Goal: Information Seeking & Learning: Learn about a topic

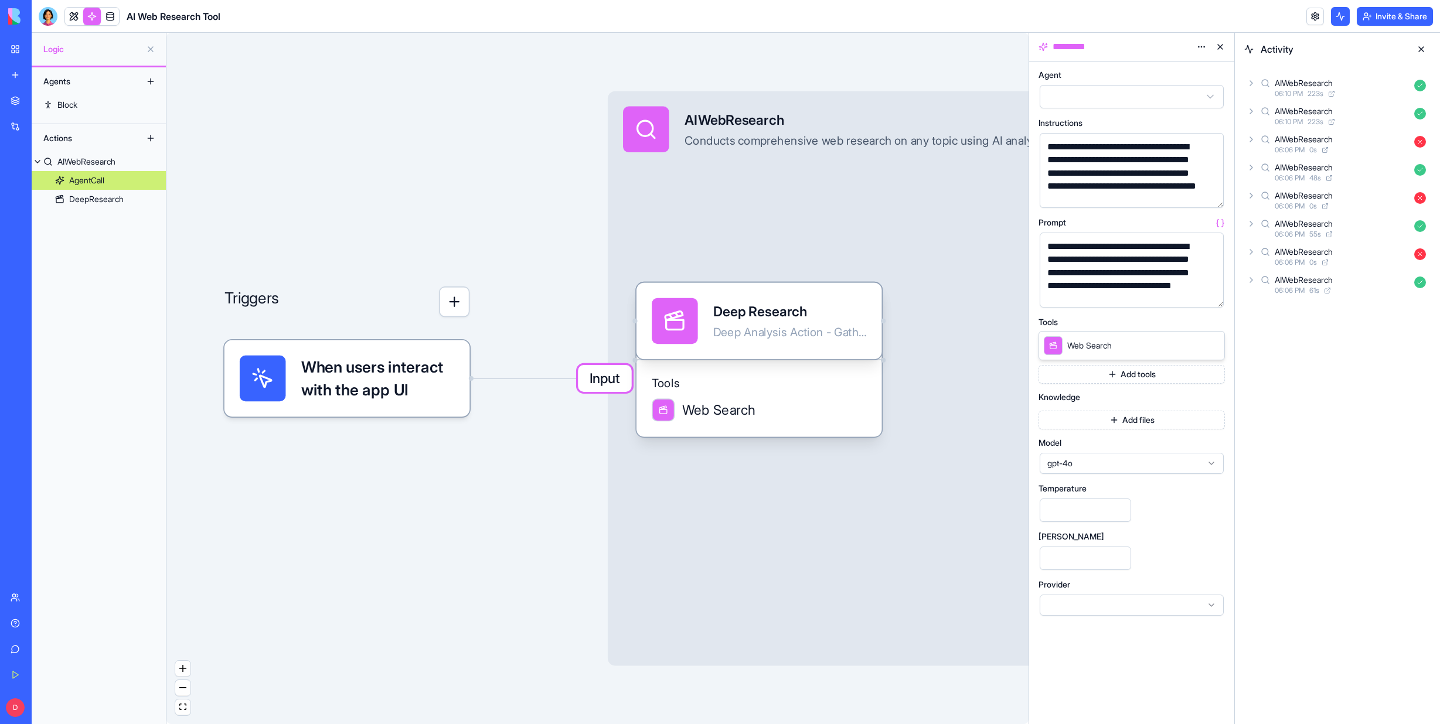
scroll to position [2, 0]
click at [150, 47] on button at bounding box center [150, 49] width 19 height 19
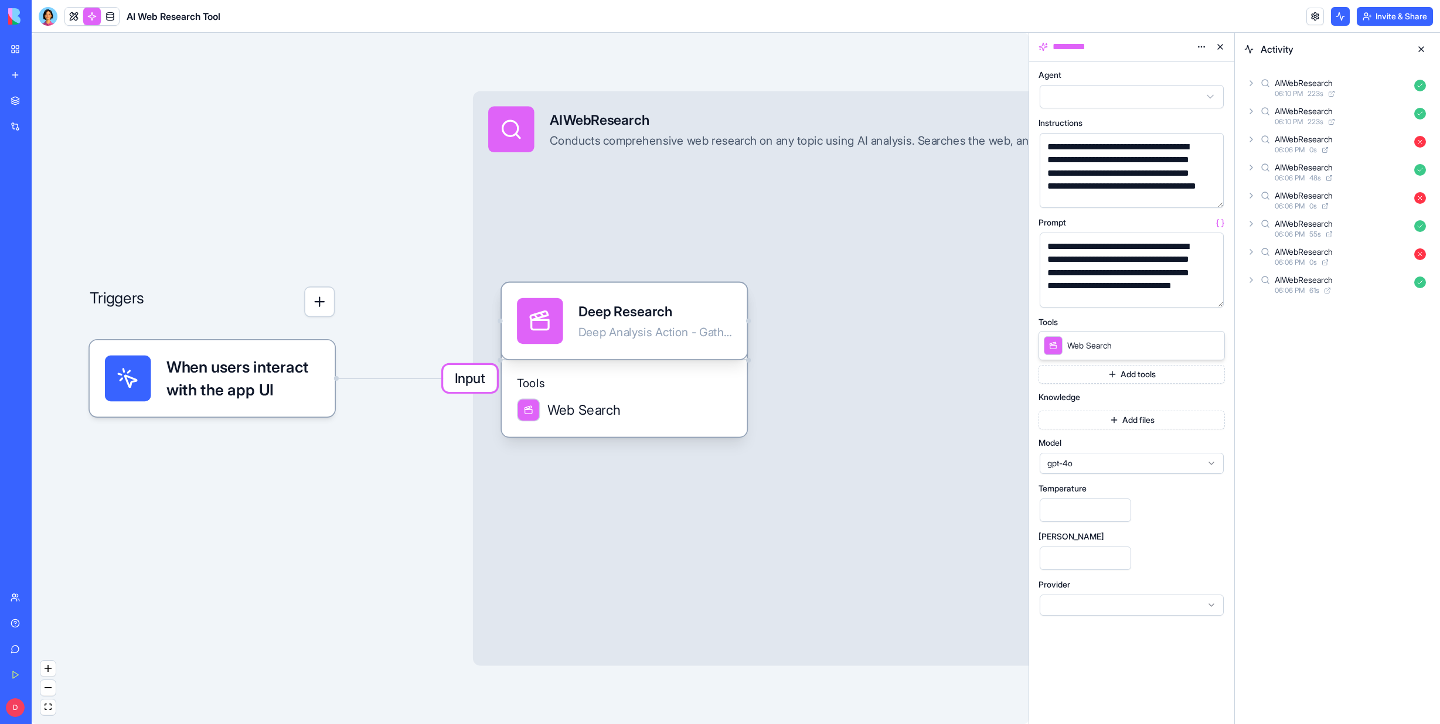
click at [28, 283] on div "Marketplace Integrations Recent AI Logo Generator Construction Manager AI Web R…" at bounding box center [16, 336] width 25 height 495
click at [34, 226] on link "AI Web Research Tool" at bounding box center [27, 234] width 47 height 23
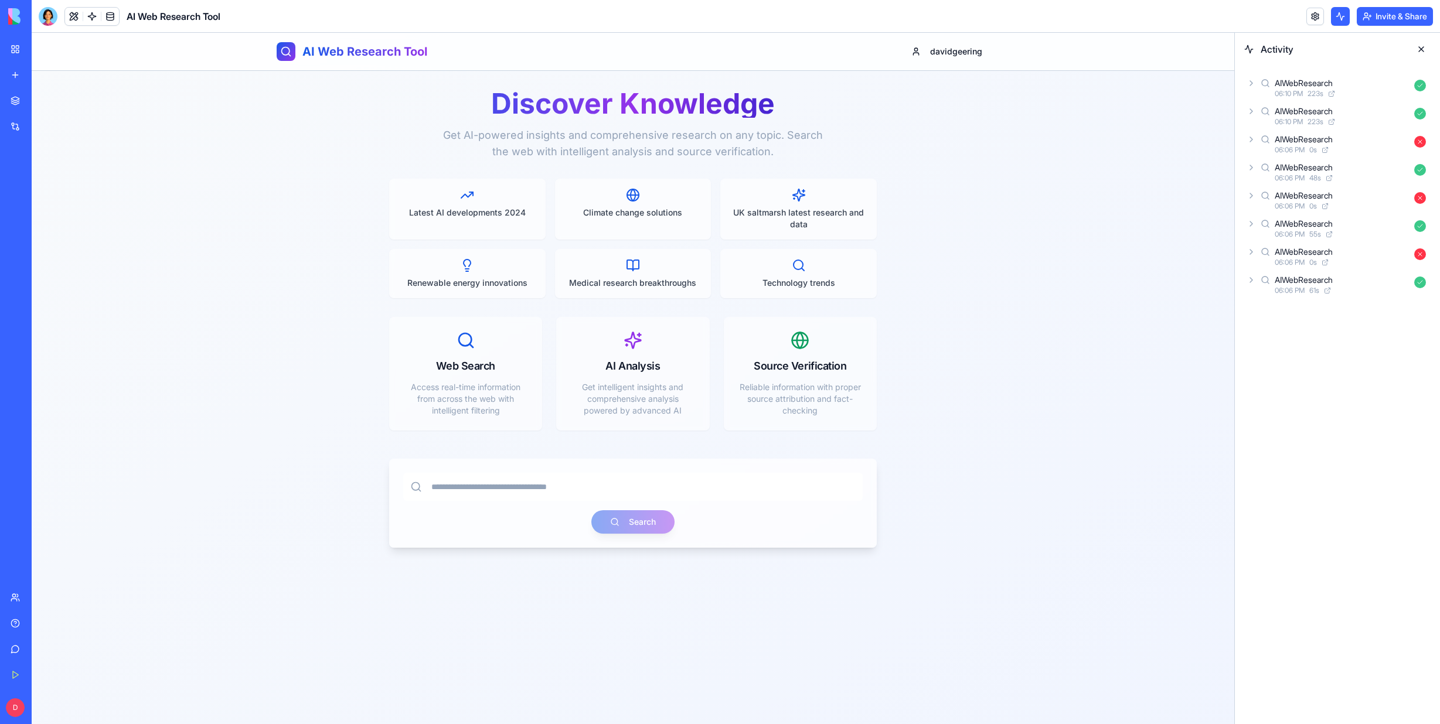
click at [1423, 47] on button at bounding box center [1421, 49] width 19 height 19
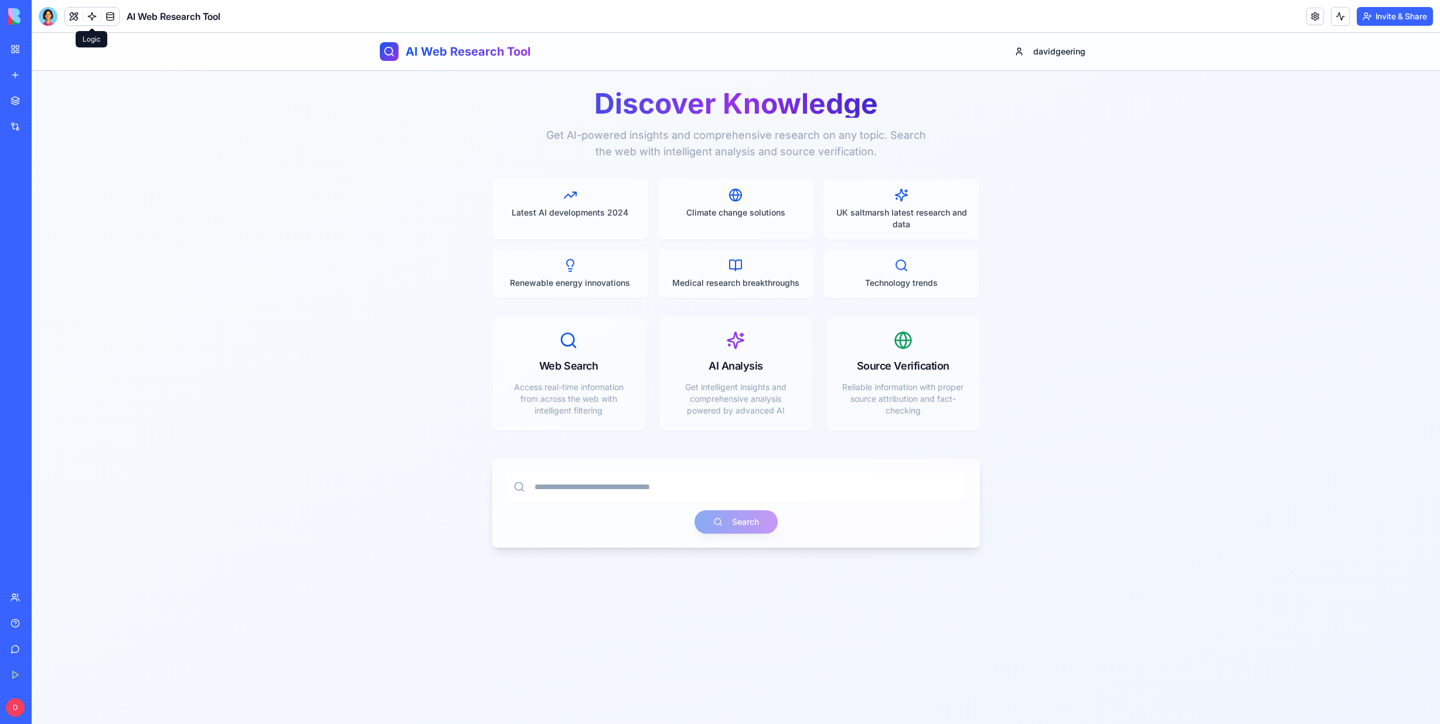
click at [90, 19] on link at bounding box center [92, 17] width 18 height 18
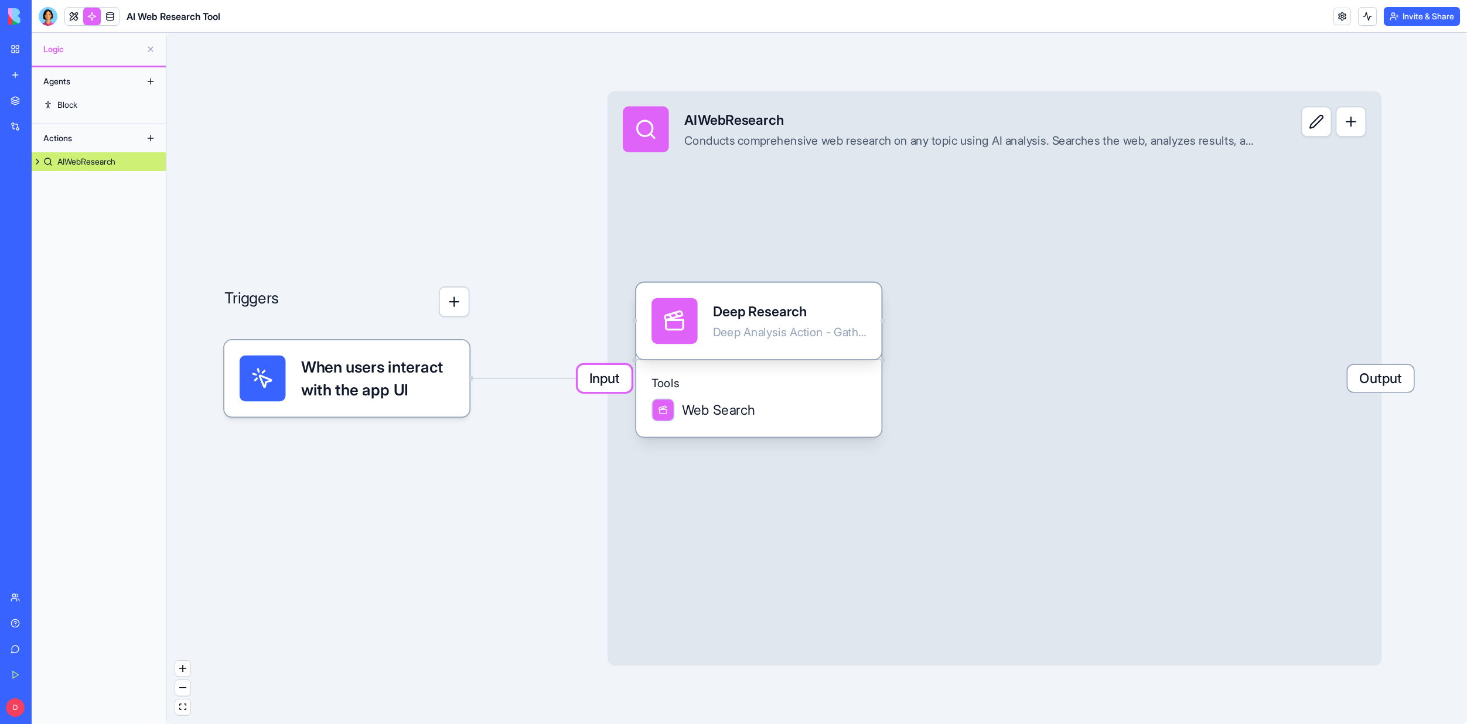
click at [148, 78] on button at bounding box center [150, 81] width 19 height 19
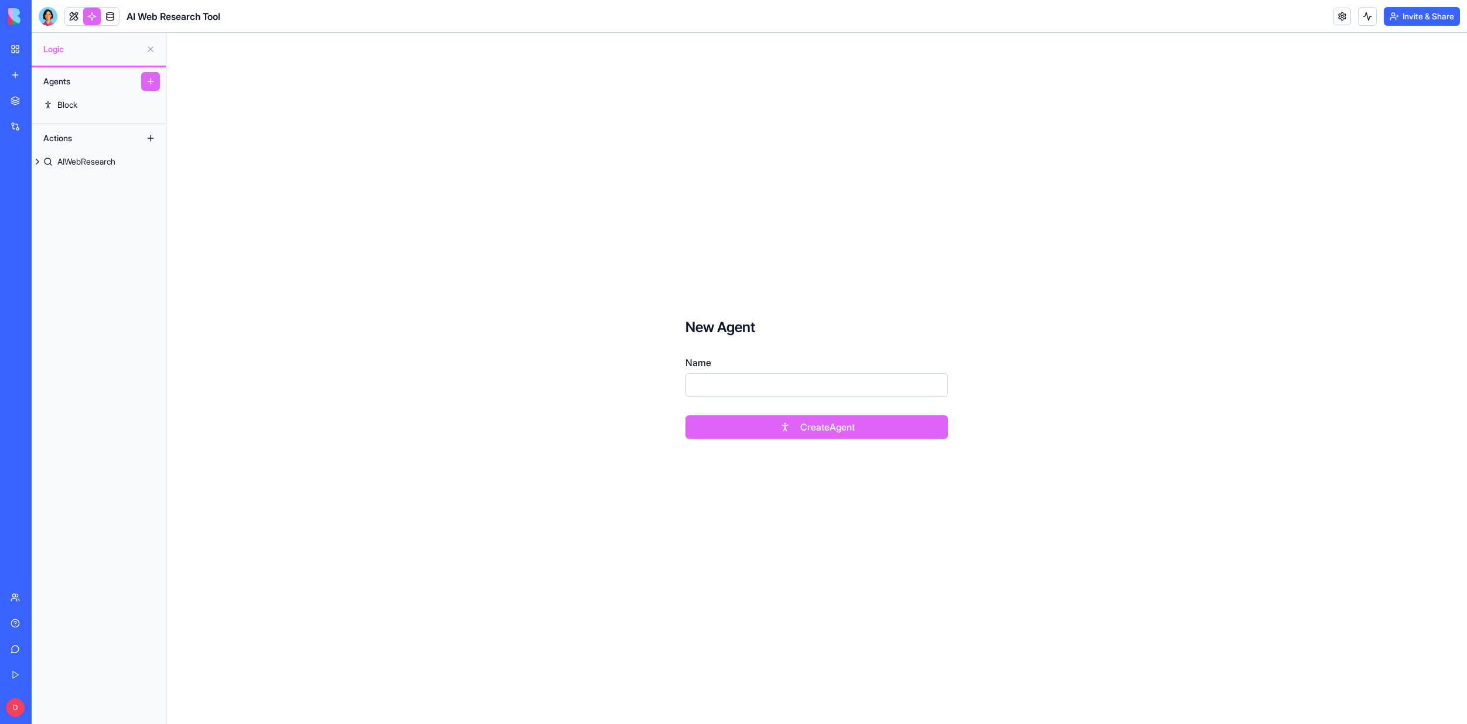
click at [71, 83] on div "Agents" at bounding box center [85, 81] width 94 height 19
click at [66, 49] on span "Logic" at bounding box center [92, 49] width 98 height 12
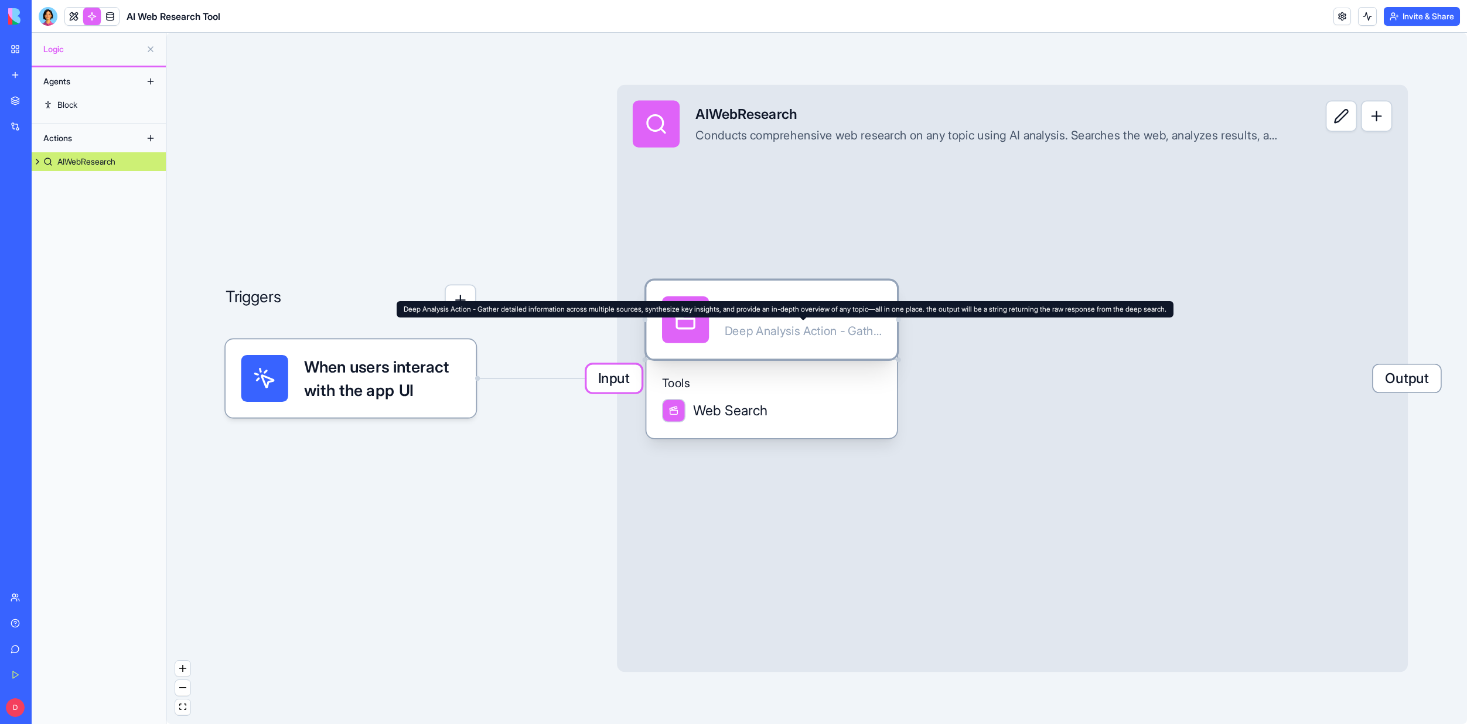
click at [768, 331] on div "Deep Analysis Action - Gather detailed information across multiple sources, syn…" at bounding box center [803, 331] width 156 height 16
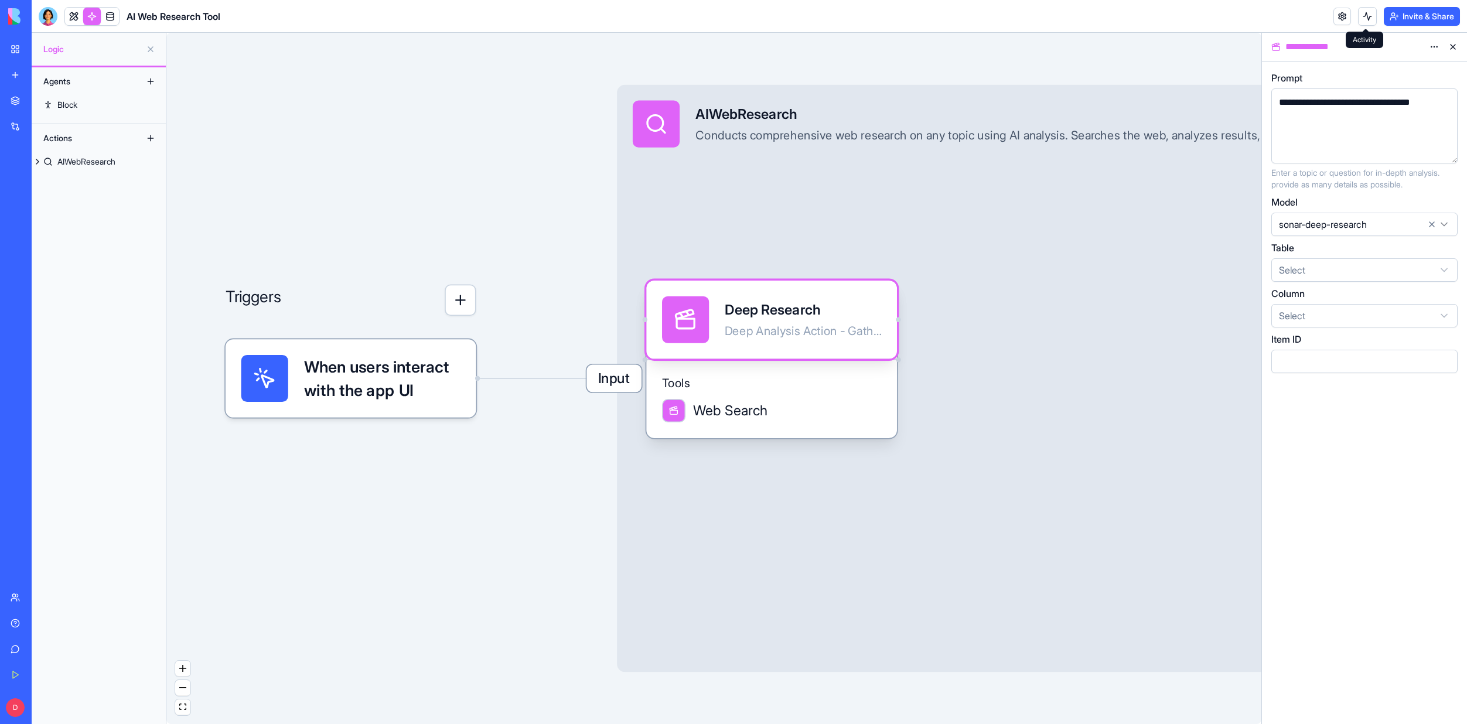
click at [1365, 18] on button at bounding box center [1367, 16] width 19 height 19
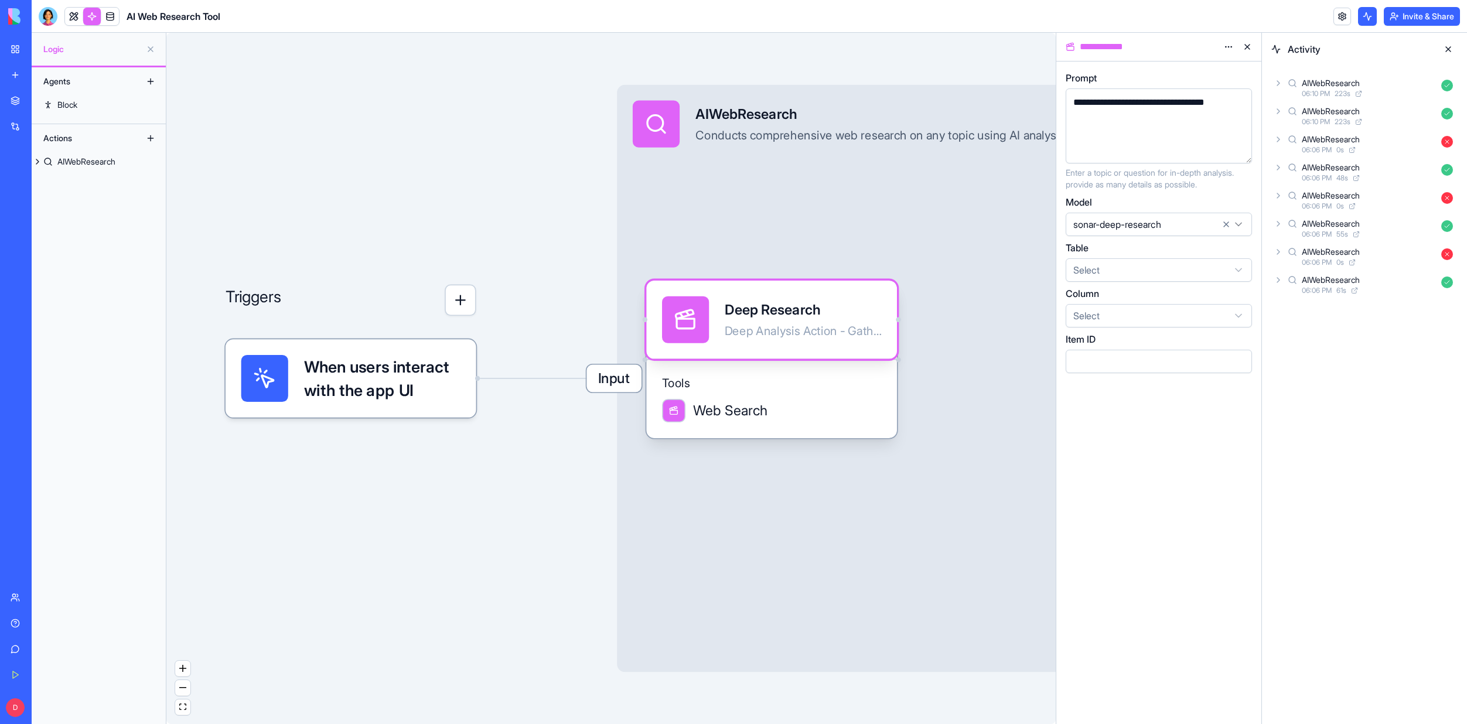
click at [86, 15] on link at bounding box center [92, 17] width 18 height 18
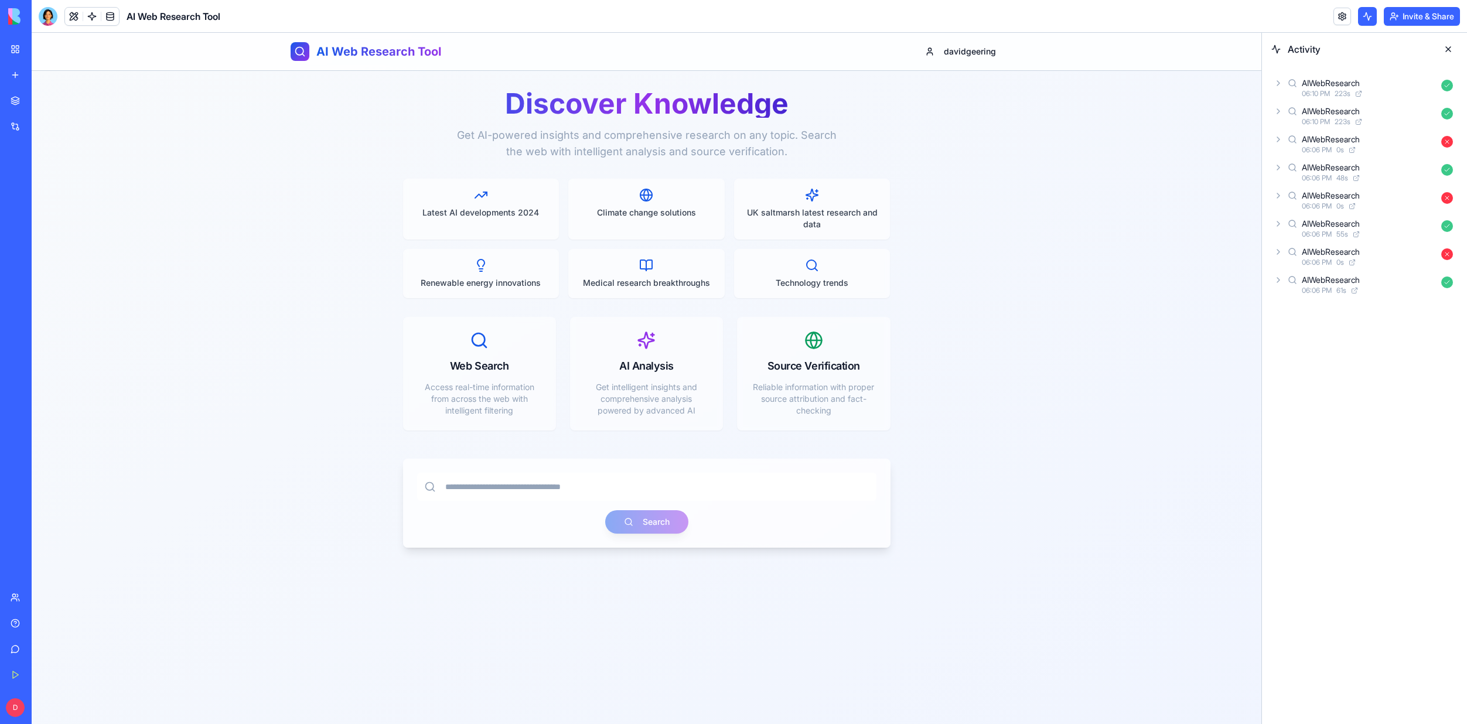
click at [1439, 50] on button at bounding box center [1448, 49] width 19 height 19
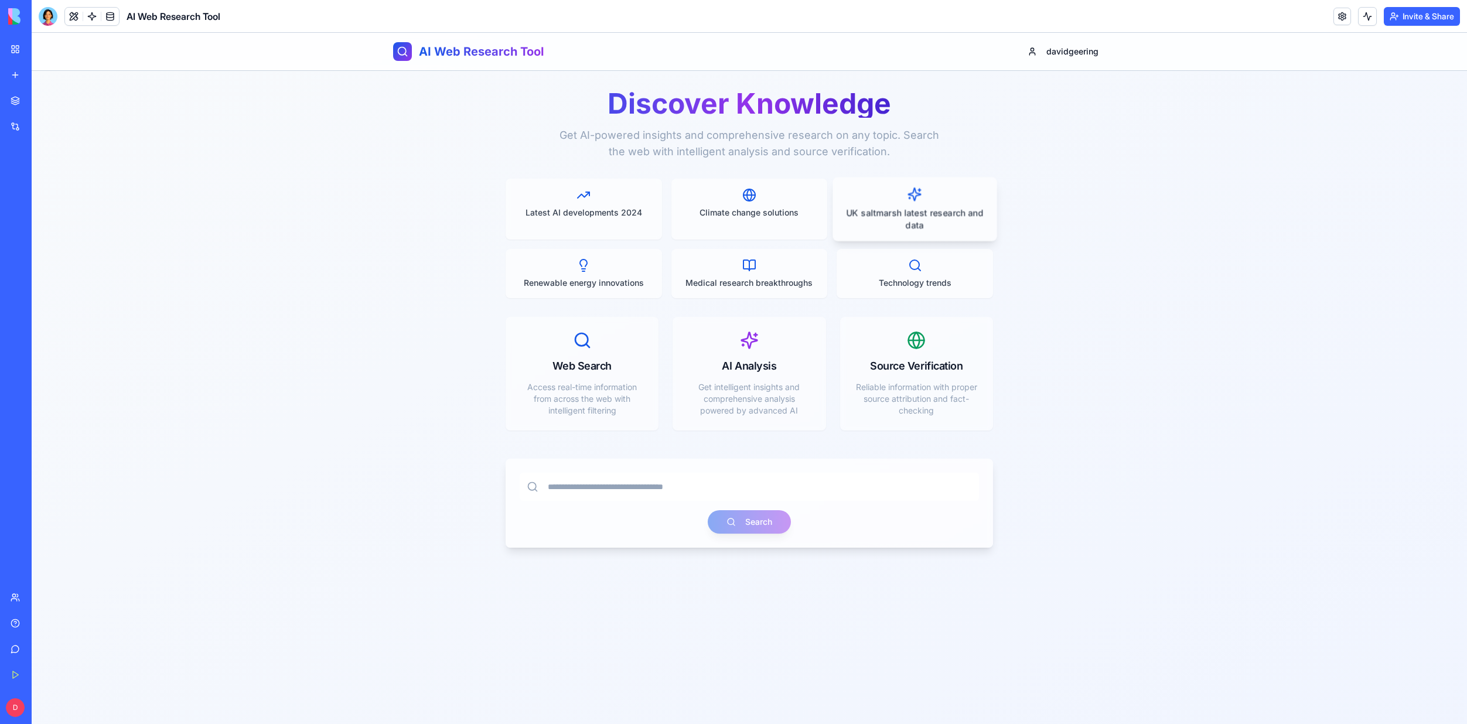
click at [907, 219] on p "UK saltmarsh latest research and data" at bounding box center [915, 219] width 144 height 25
type input "**********"
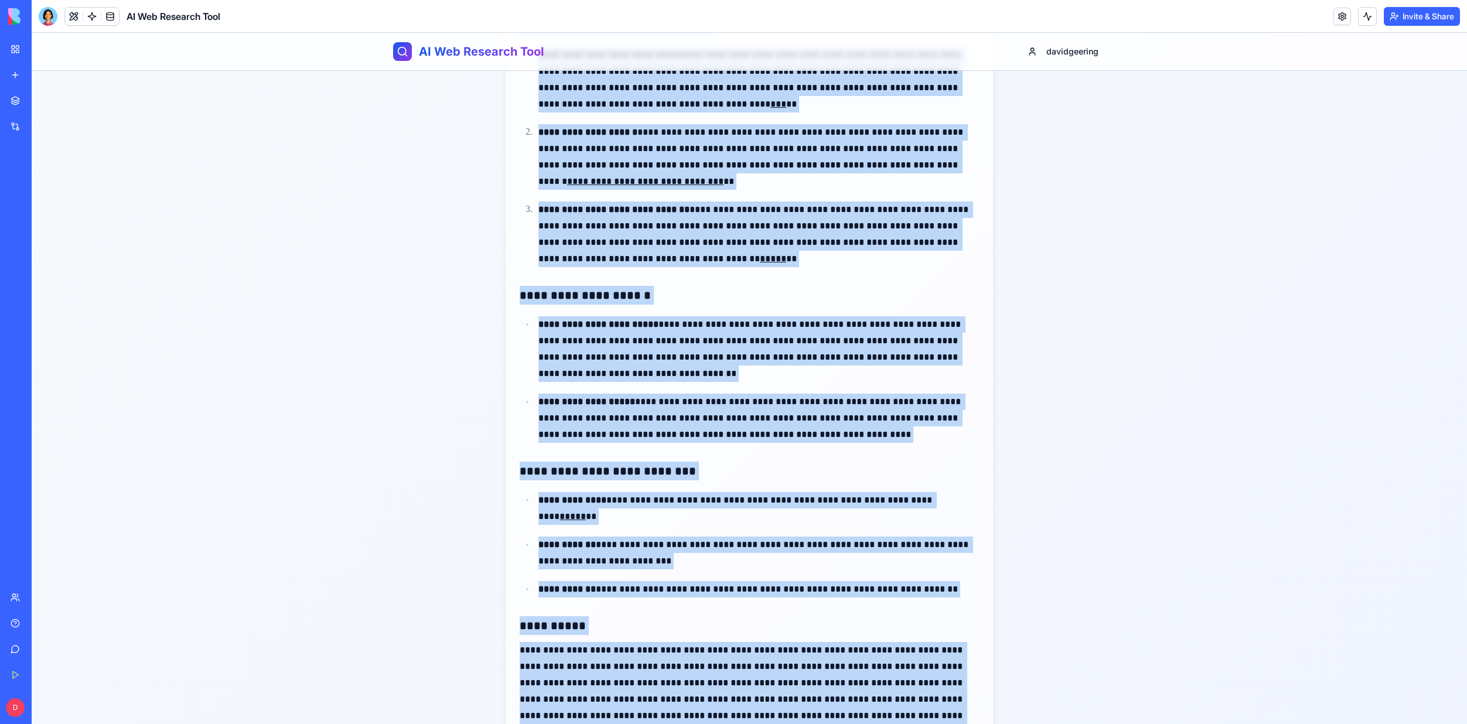
scroll to position [507, 0]
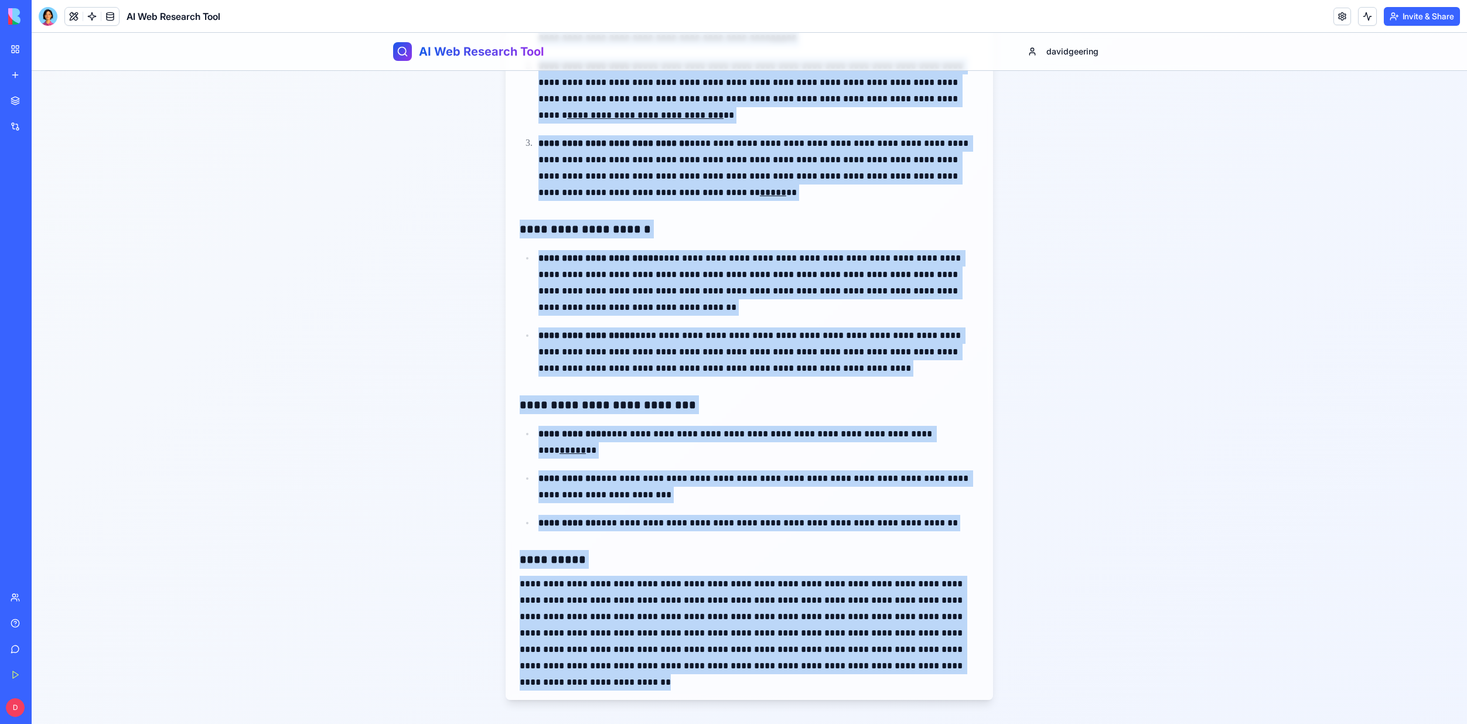
drag, startPoint x: 513, startPoint y: 301, endPoint x: 964, endPoint y: 669, distance: 582.3
click at [964, 669] on div "**********" at bounding box center [750, 225] width 488 height 952
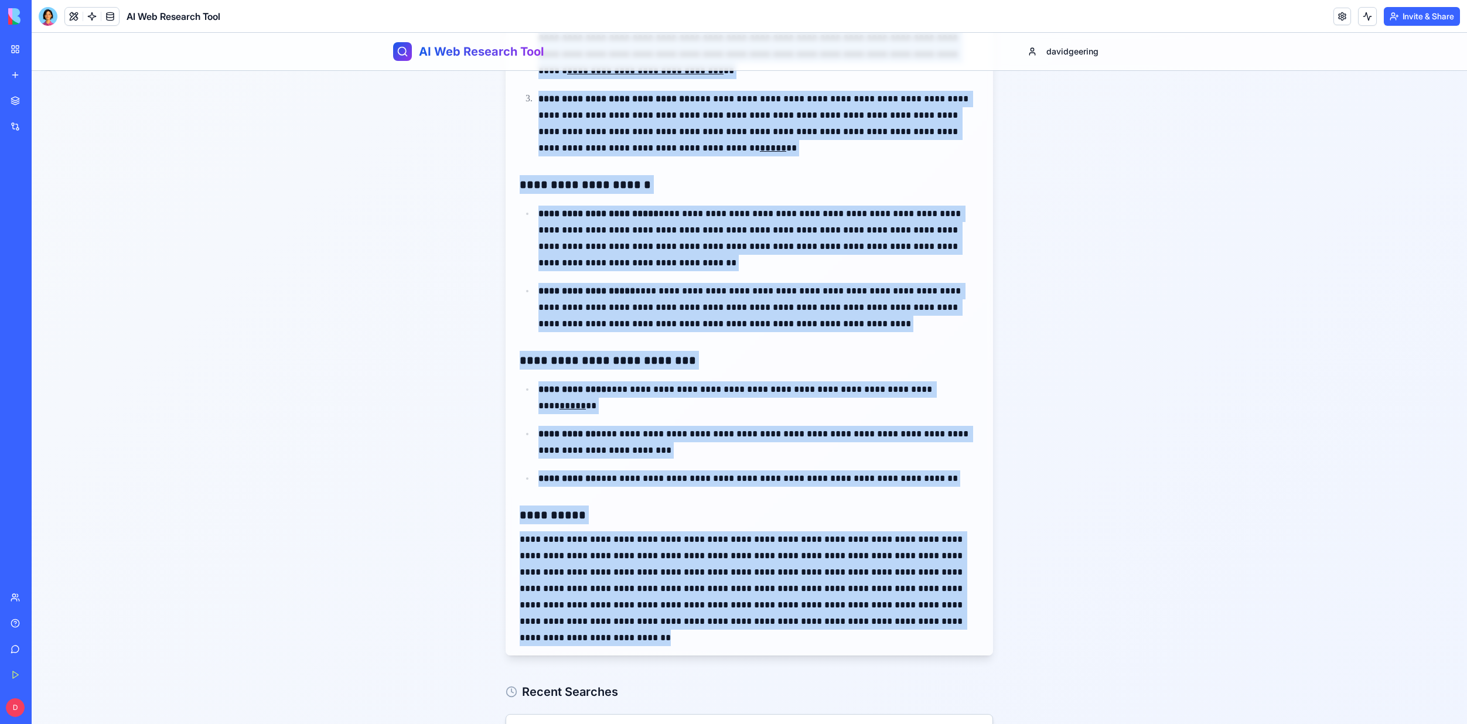
scroll to position [694, 0]
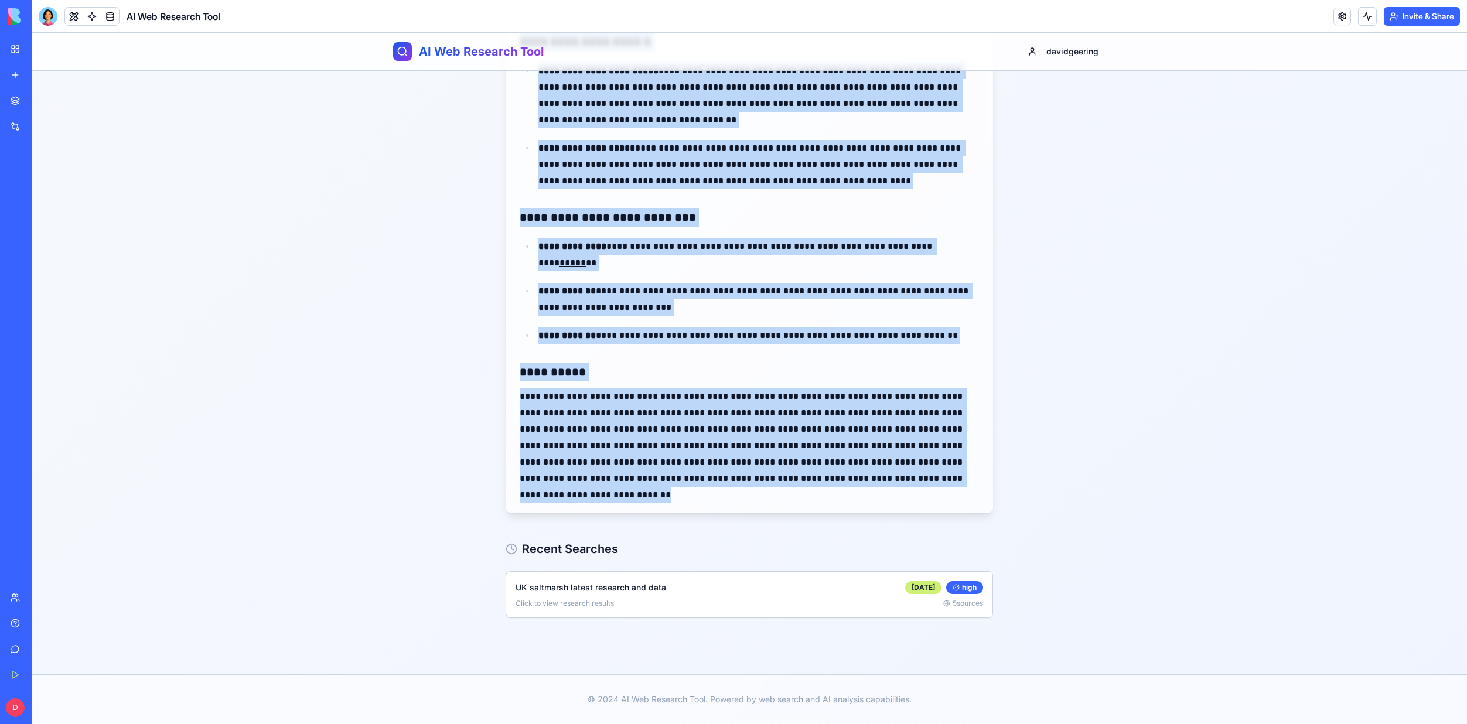
copy div "**********"
click at [1067, 592] on div "**********" at bounding box center [750, 6] width 1436 height 1261
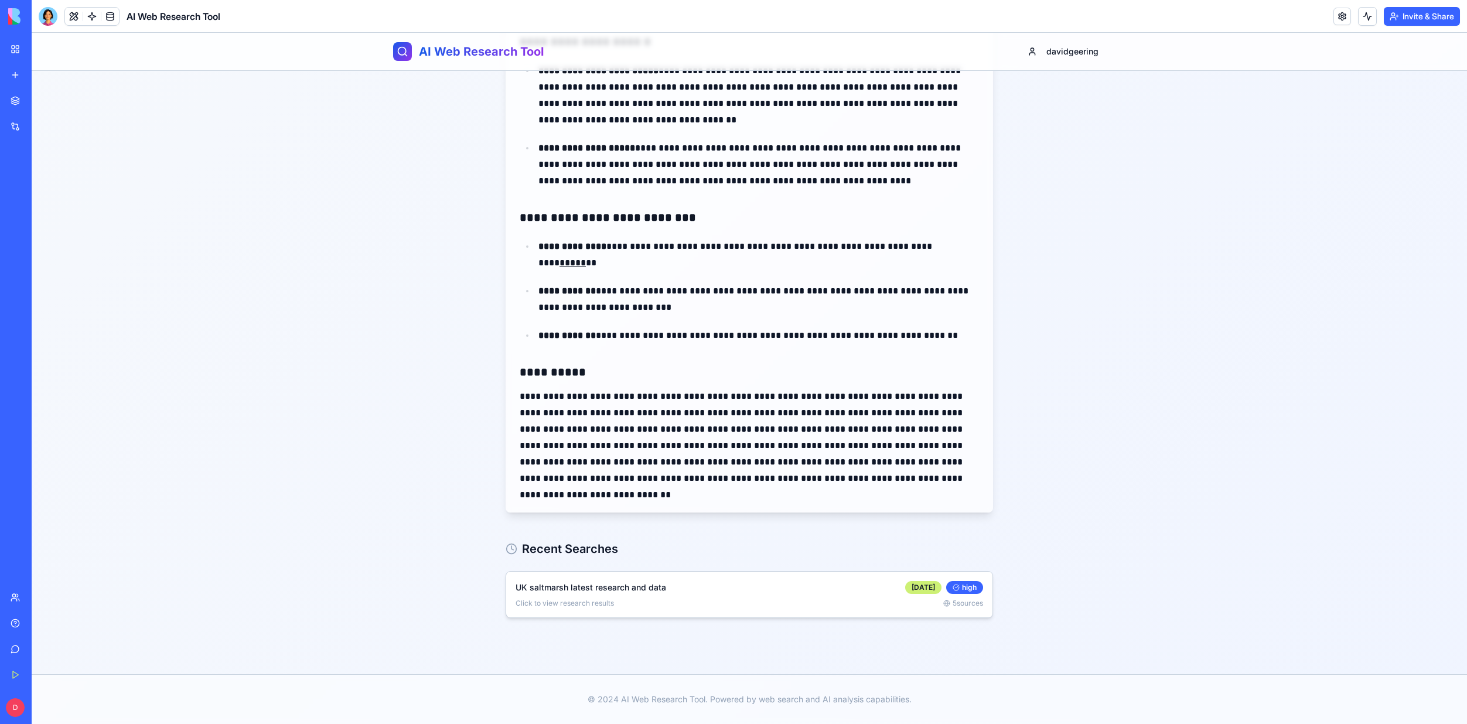
click at [962, 605] on span "5 sources" at bounding box center [963, 603] width 40 height 9
click at [943, 603] on icon at bounding box center [946, 603] width 7 height 7
click at [955, 602] on span "5 sources" at bounding box center [963, 603] width 40 height 9
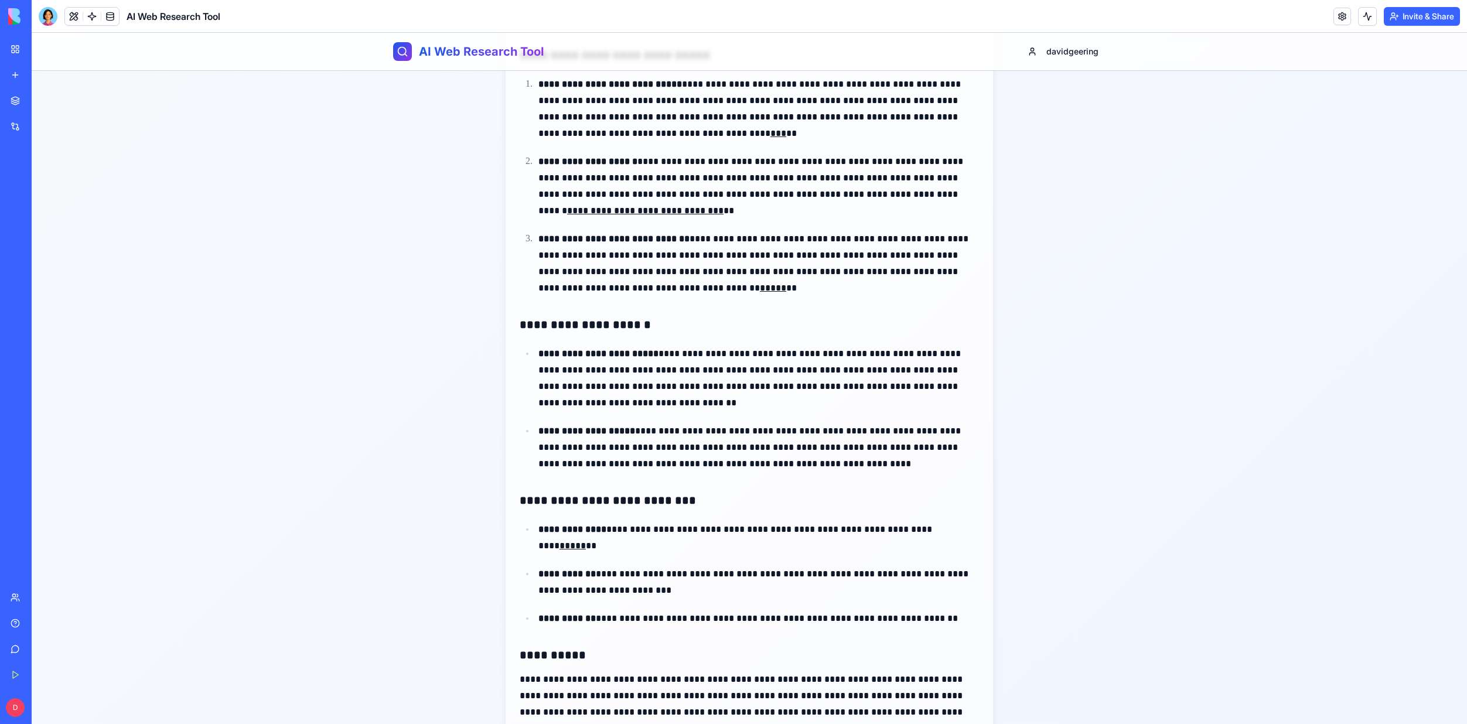
scroll to position [284, 0]
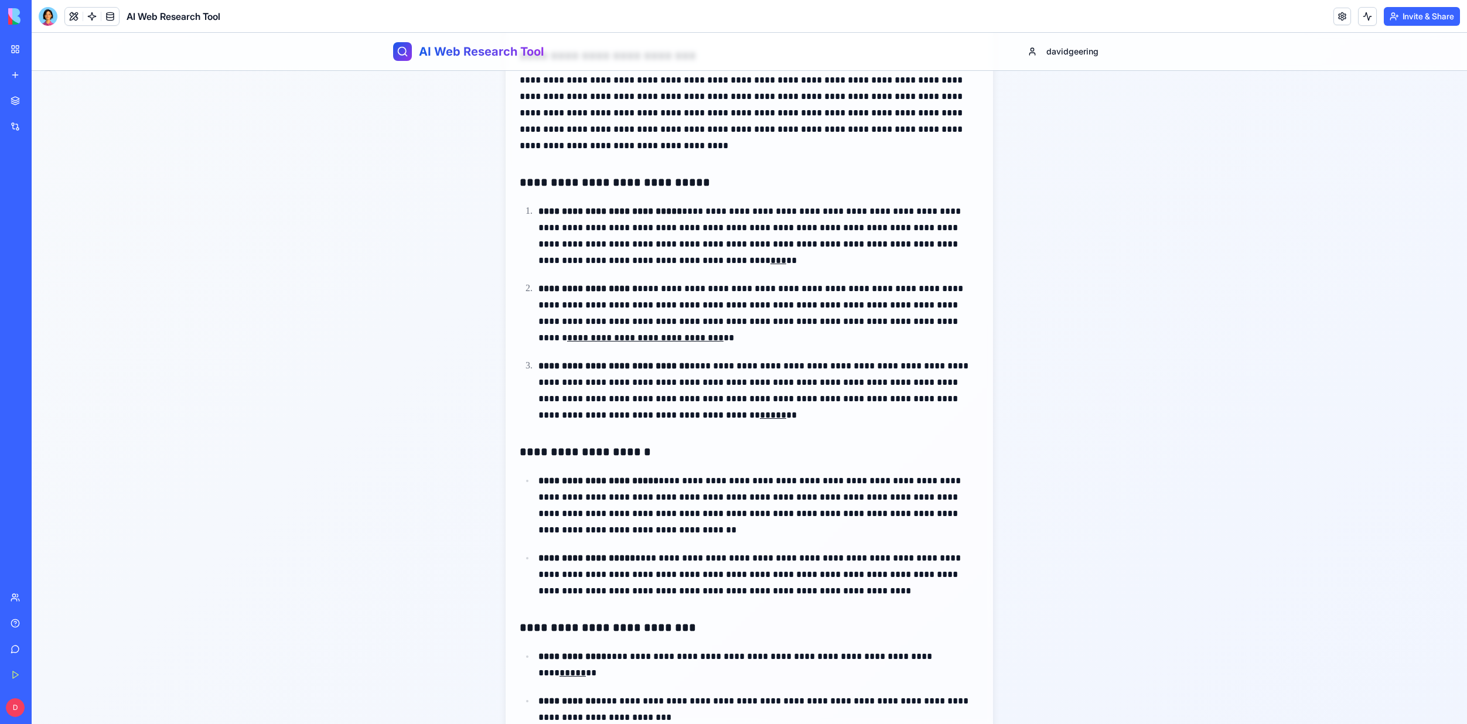
click at [724, 333] on link "**********" at bounding box center [645, 337] width 156 height 9
